Goal: Task Accomplishment & Management: Use online tool/utility

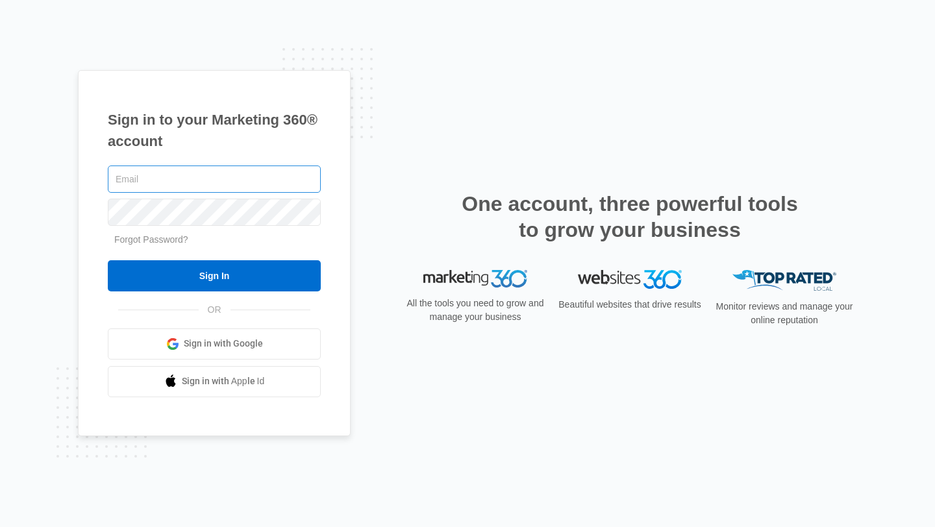
click at [234, 184] on input "text" at bounding box center [214, 179] width 213 height 27
type input "[PERSON_NAME][EMAIL_ADDRESS][DOMAIN_NAME]"
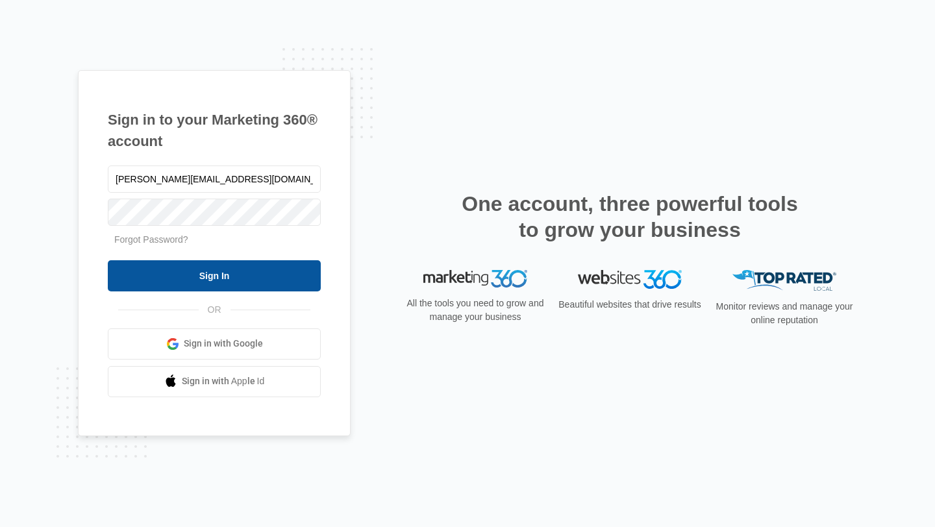
click at [254, 272] on input "Sign In" at bounding box center [214, 275] width 213 height 31
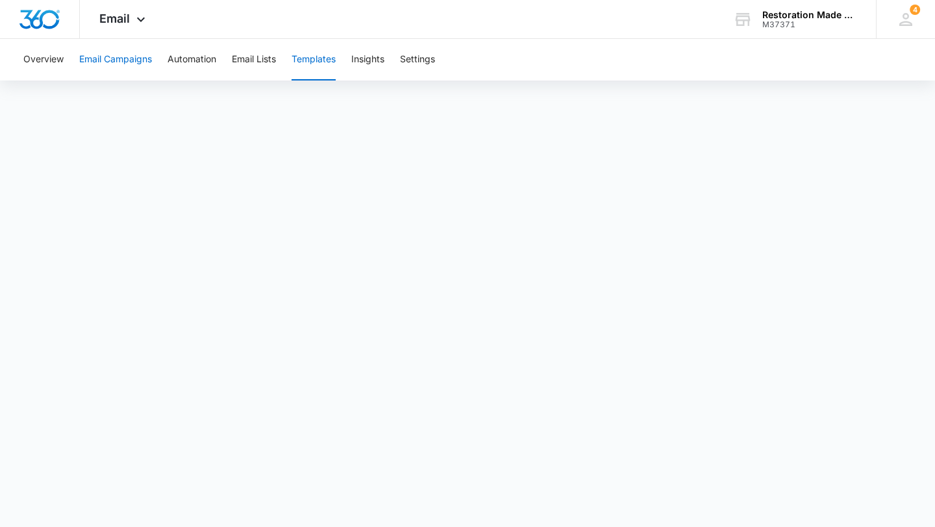
click at [131, 65] on button "Email Campaigns" at bounding box center [115, 60] width 73 height 42
